Goal: Check status: Check status

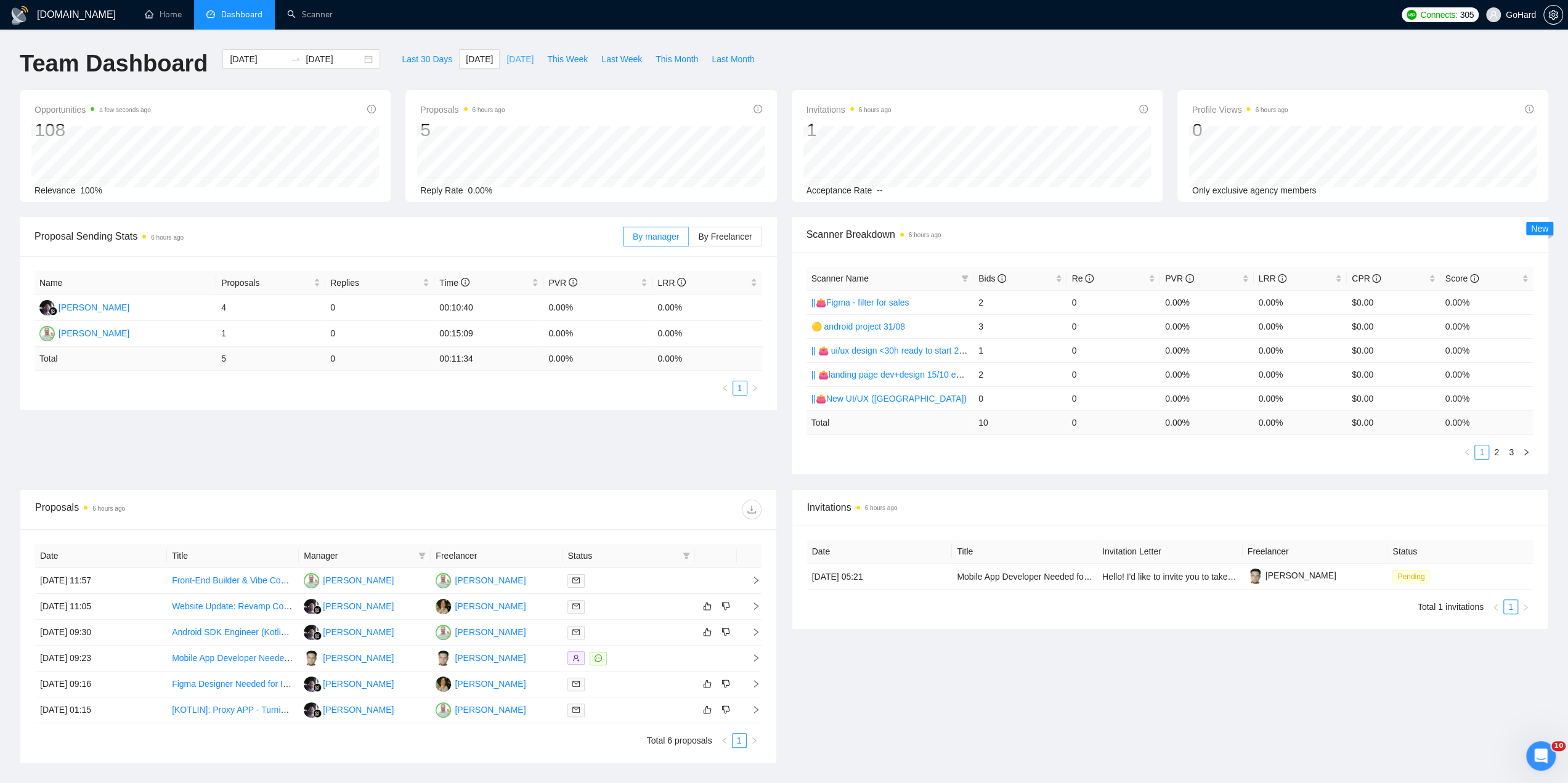
click at [511, 63] on span "[DATE]" at bounding box center [520, 59] width 27 height 14
type input "2025-09-14"
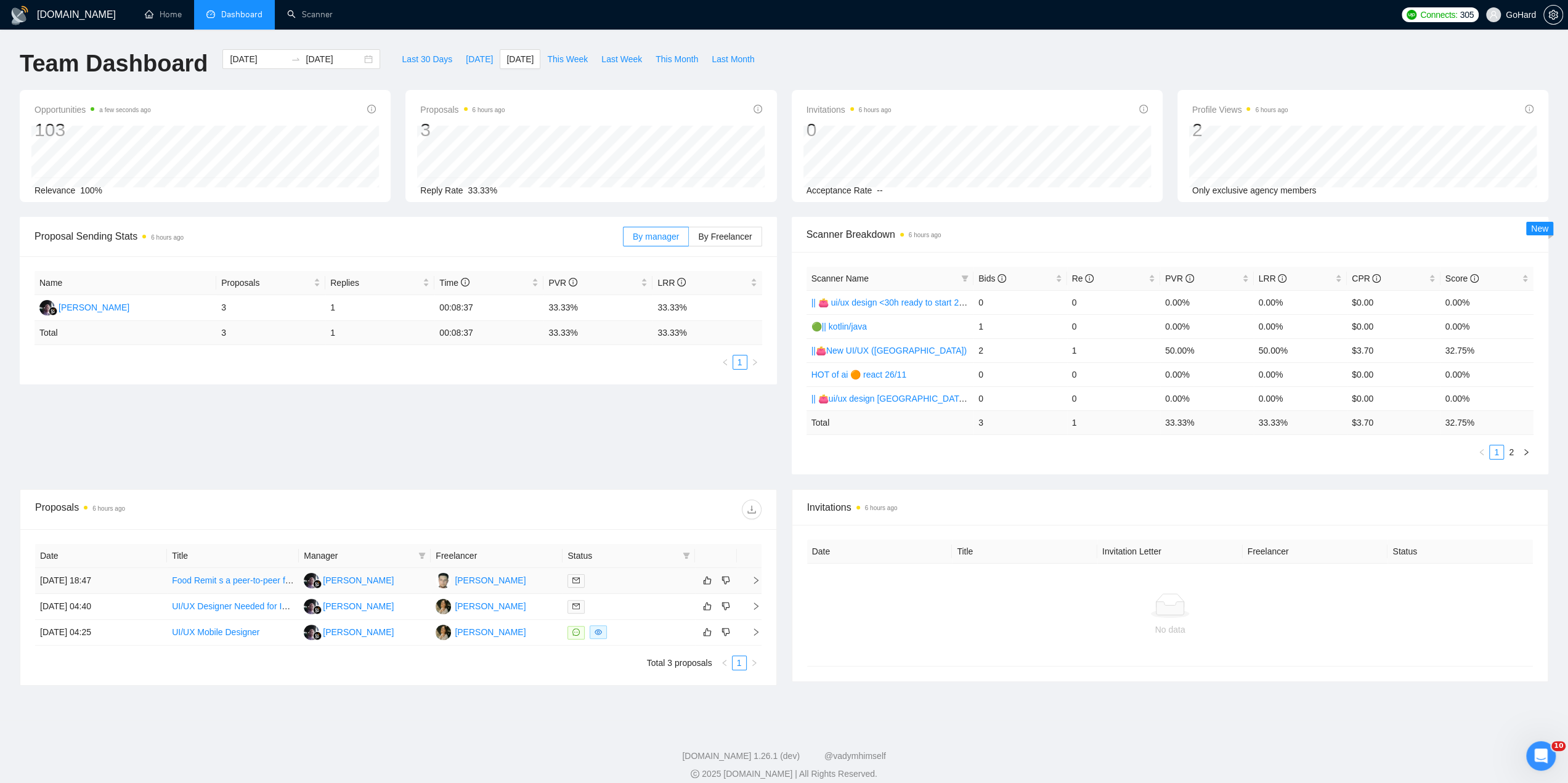
click at [637, 573] on div at bounding box center [628, 580] width 122 height 14
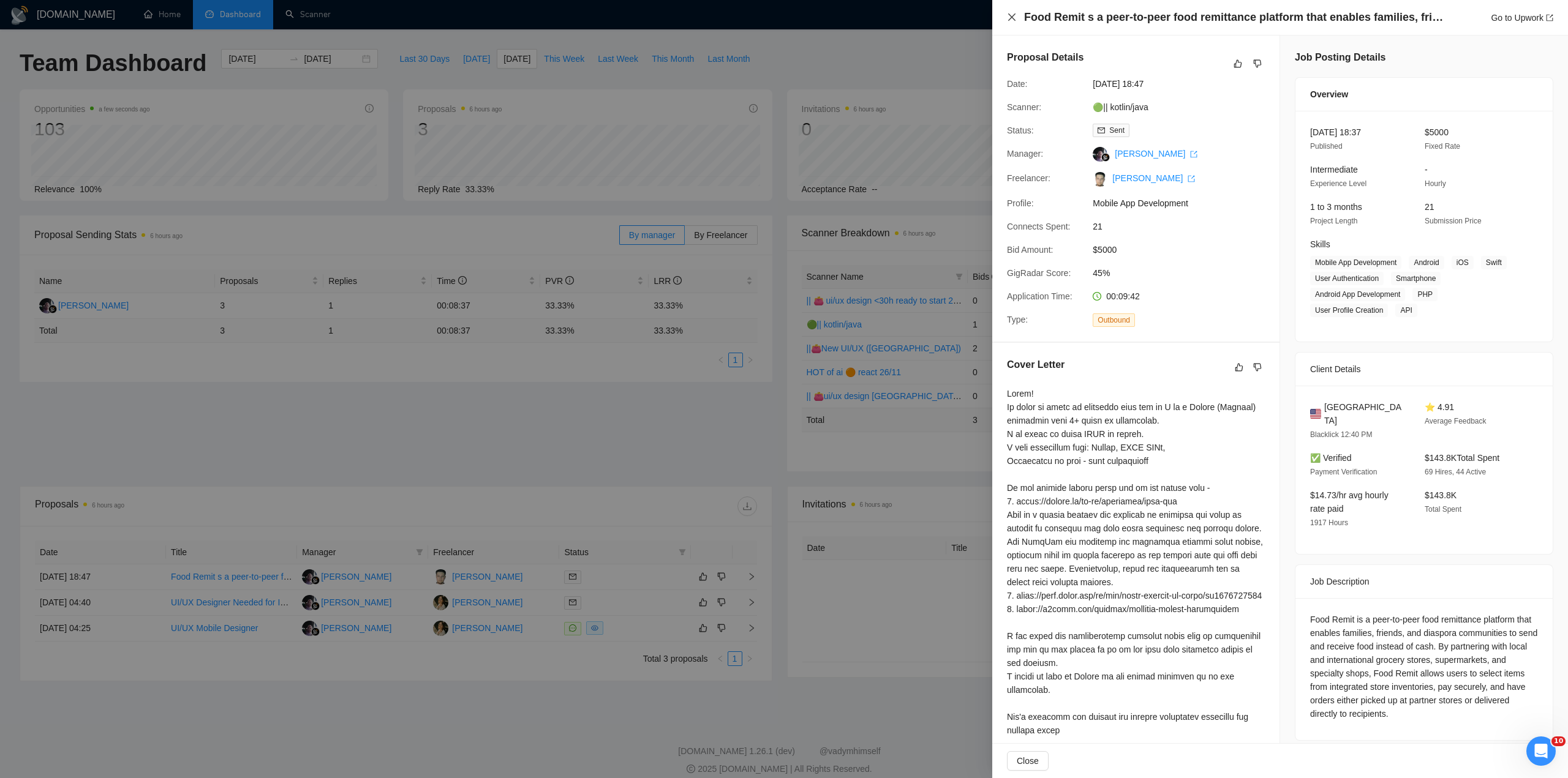
click at [1012, 17] on icon "close" at bounding box center [1012, 17] width 7 height 7
